Goal: Find specific page/section: Find specific page/section

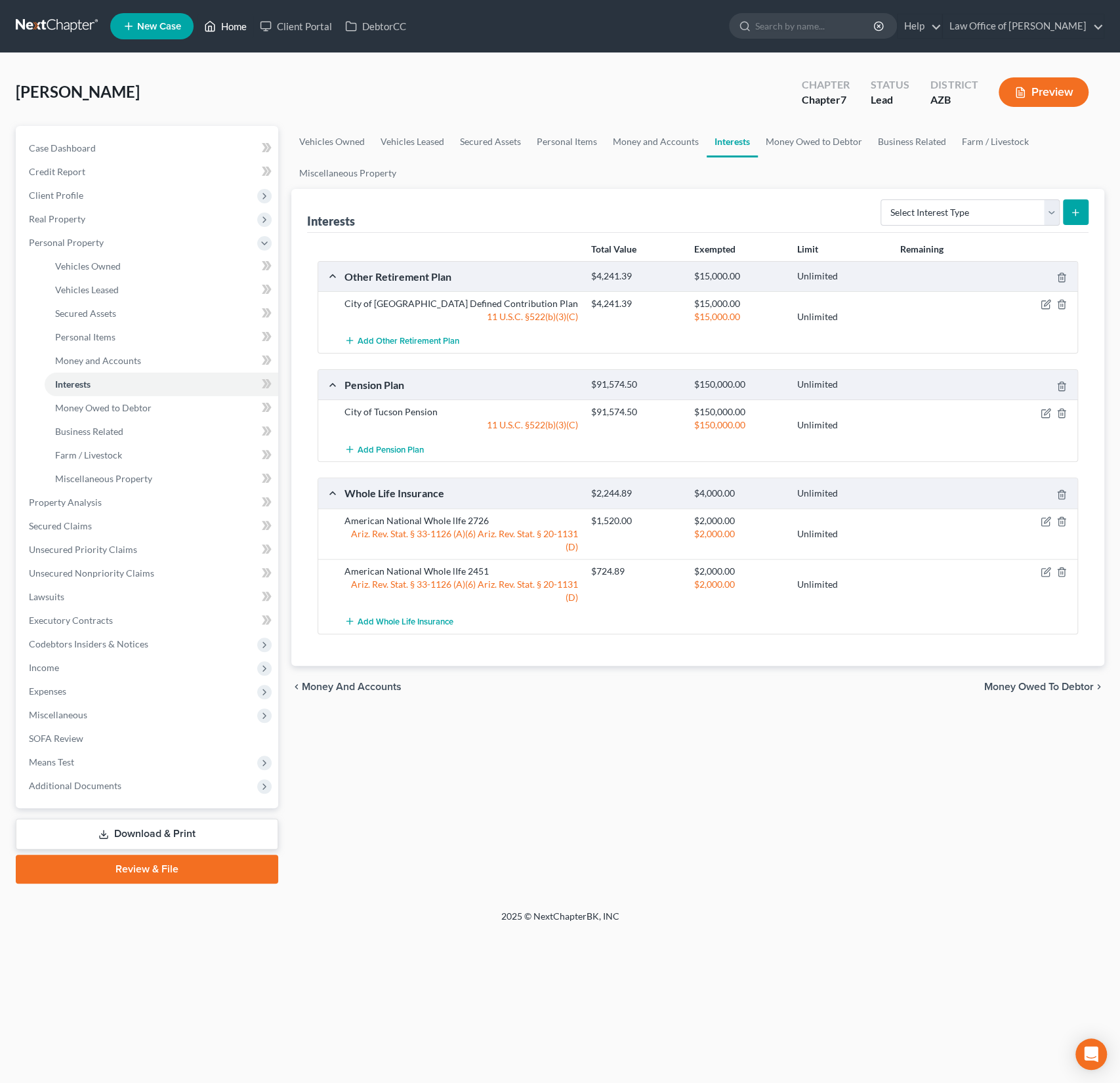
click at [240, 31] on link "Home" at bounding box center [225, 26] width 55 height 24
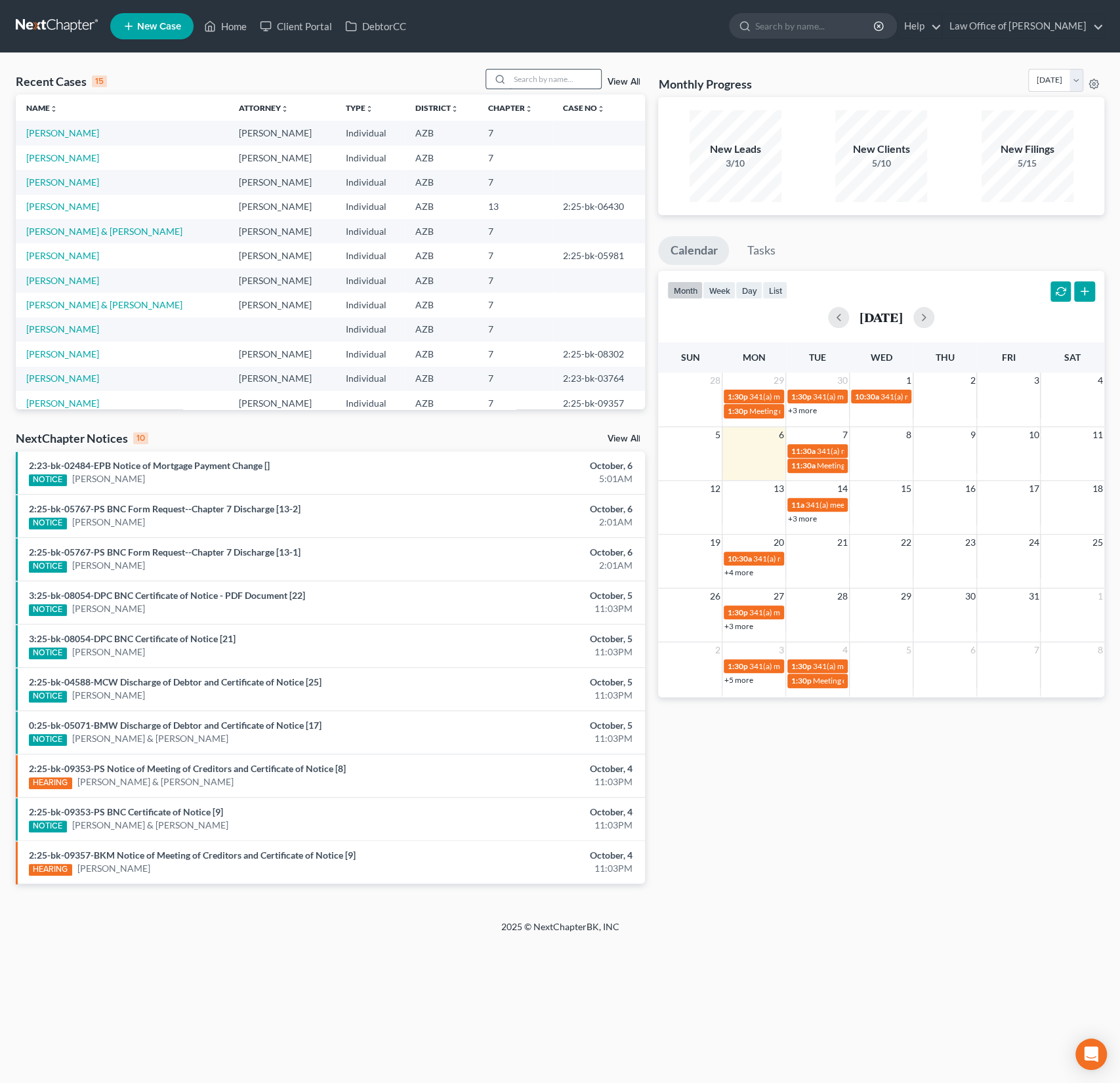
click at [532, 80] on input "search" at bounding box center [555, 78] width 92 height 19
type input "[PERSON_NAME]"
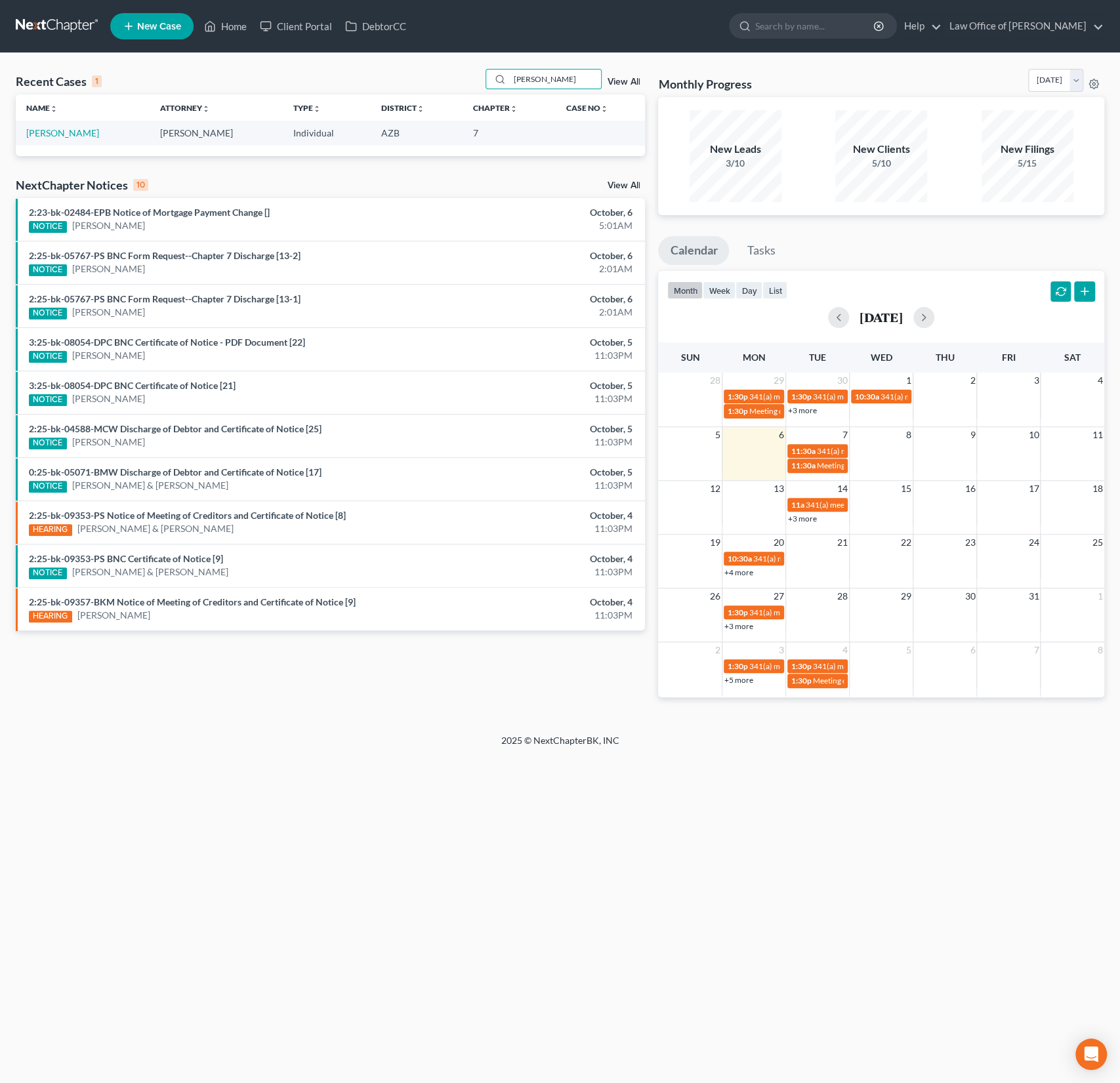
click at [61, 139] on td "[PERSON_NAME]" at bounding box center [83, 132] width 134 height 24
click at [53, 132] on link "[PERSON_NAME]" at bounding box center [62, 133] width 73 height 11
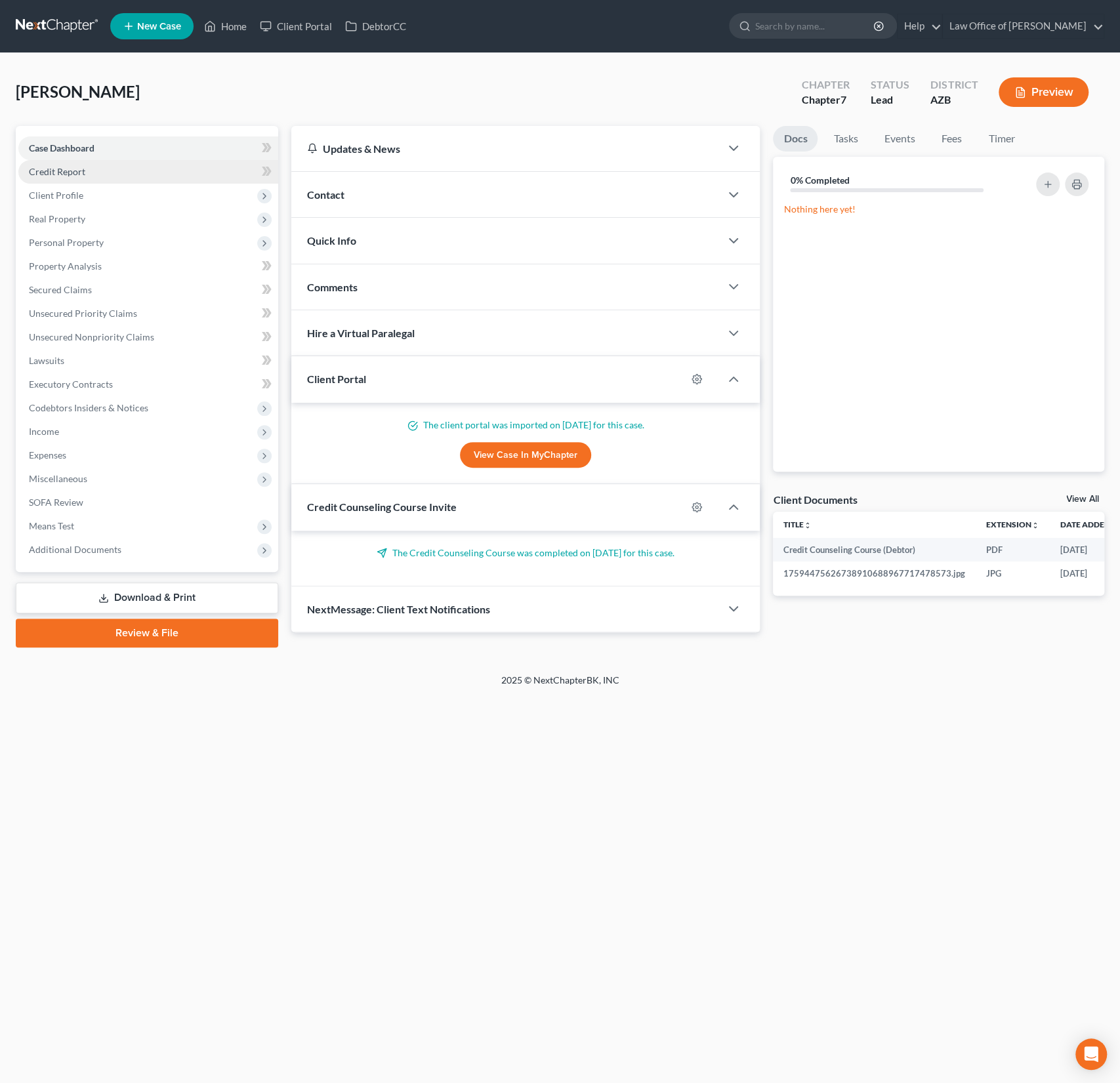
click at [66, 166] on span "Credit Report" at bounding box center [57, 171] width 56 height 11
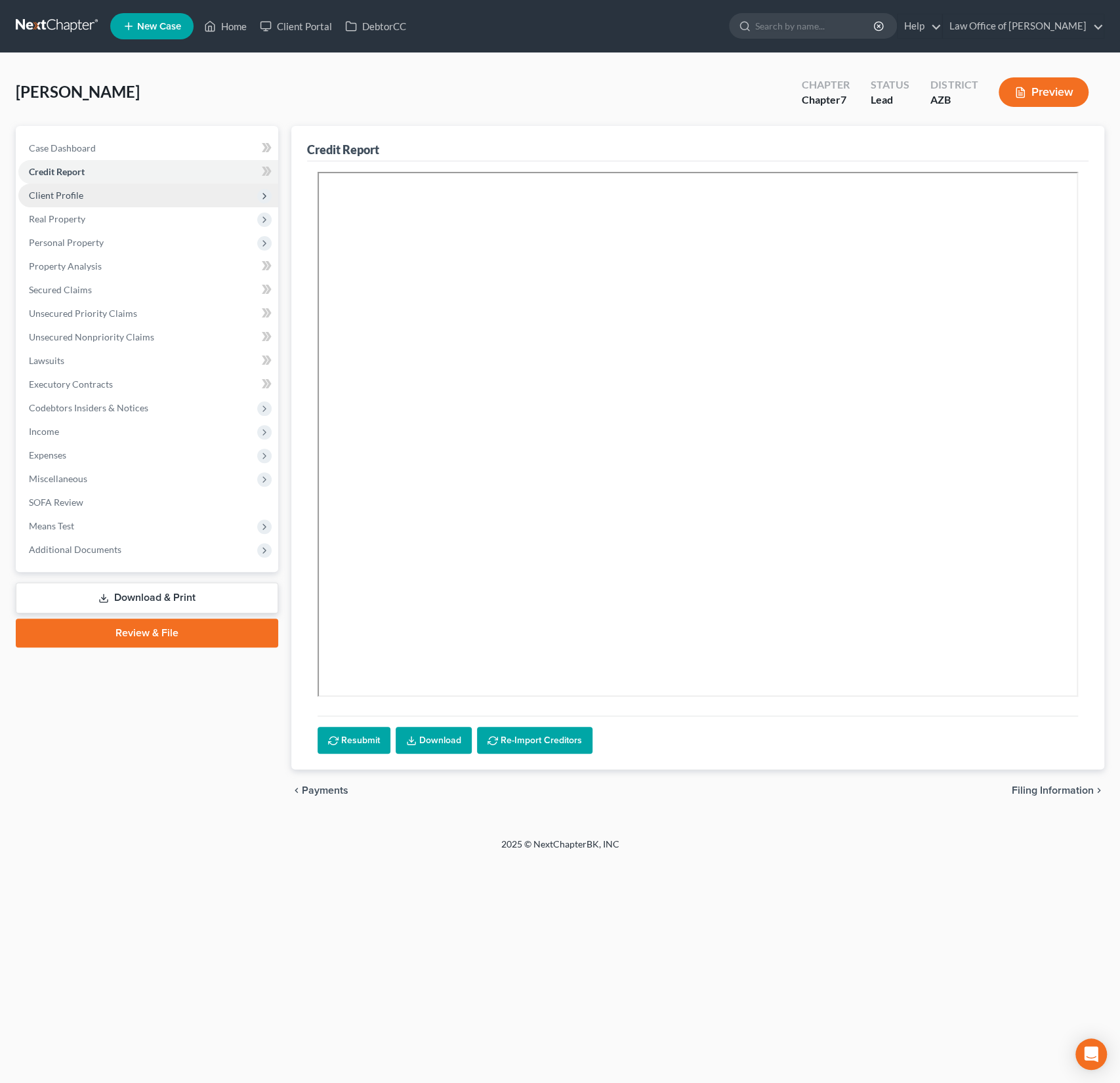
click at [71, 185] on span "Client Profile" at bounding box center [148, 196] width 260 height 24
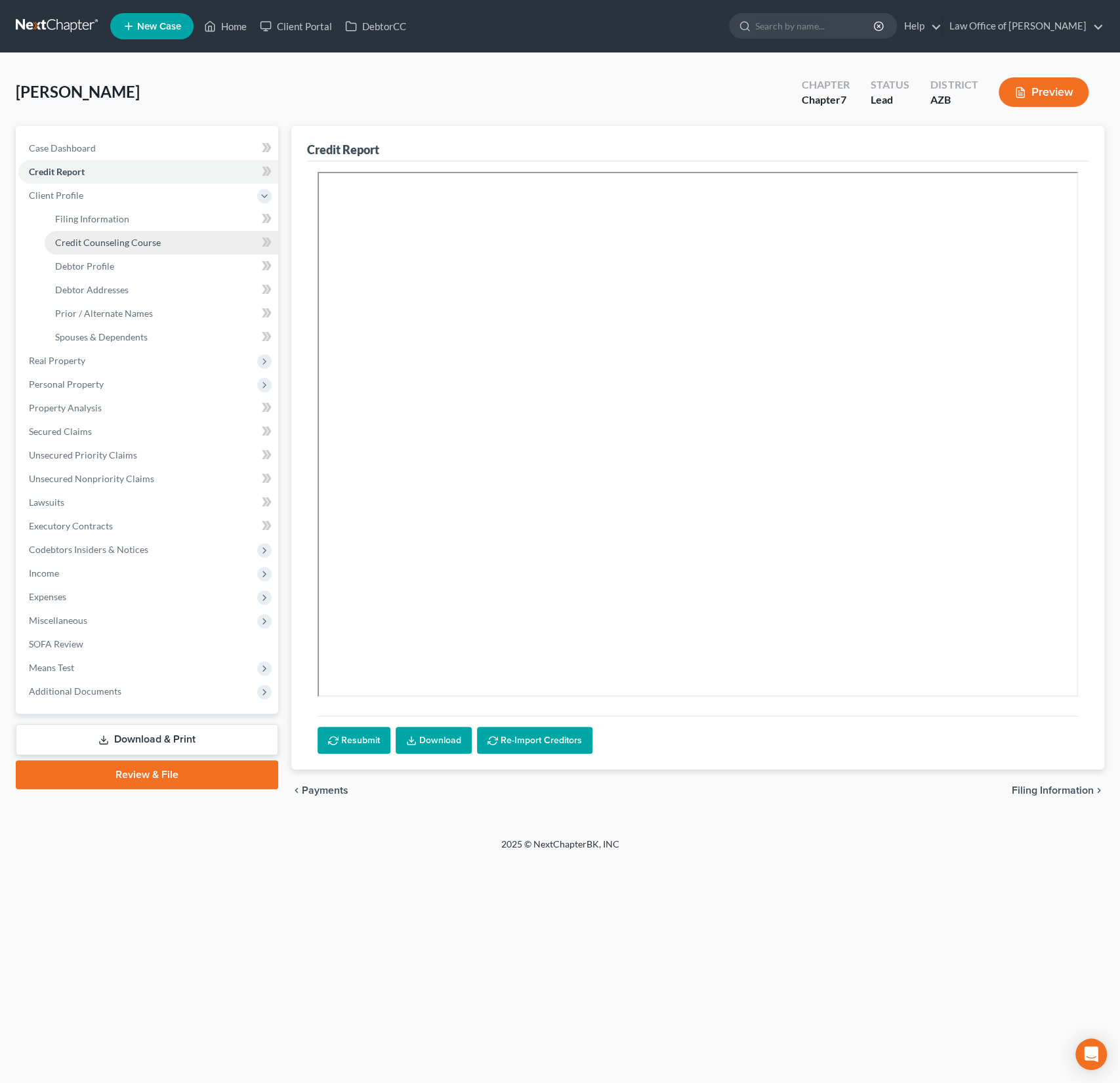
click at [97, 243] on span "Credit Counseling Course" at bounding box center [107, 243] width 105 height 11
